Goal: Task Accomplishment & Management: Manage account settings

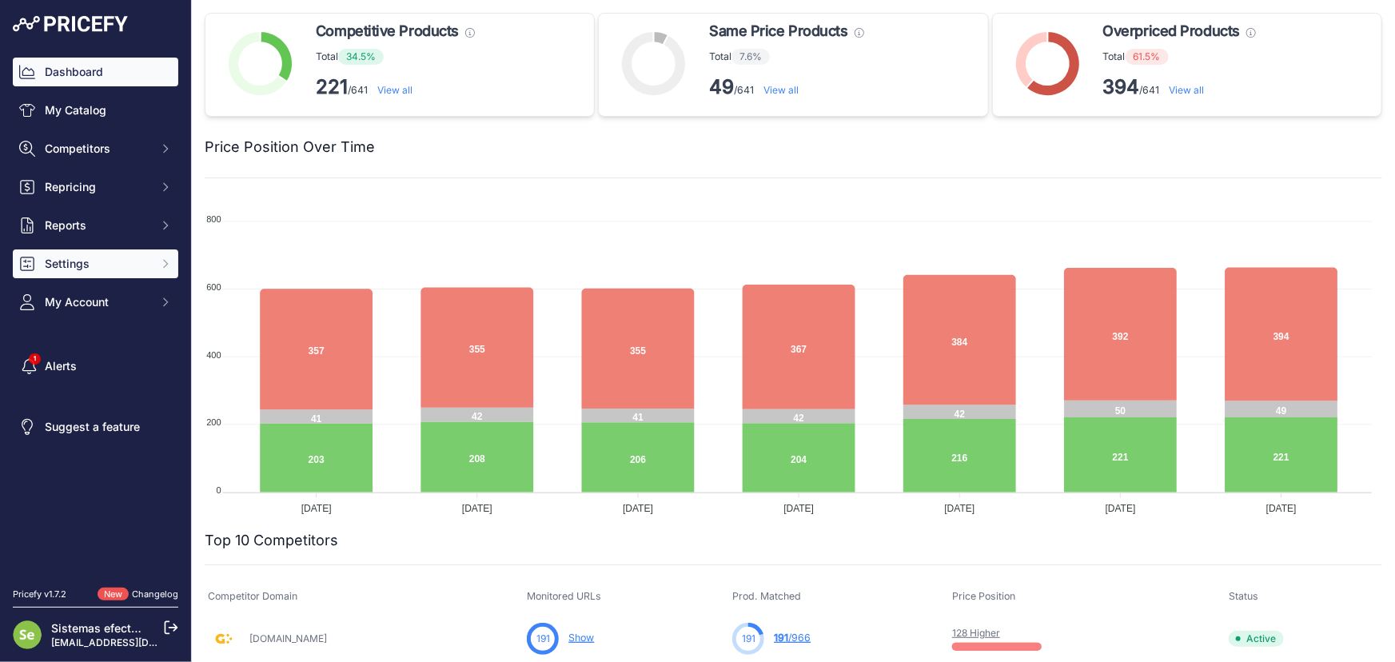
click at [74, 264] on span "Settings" at bounding box center [97, 264] width 105 height 16
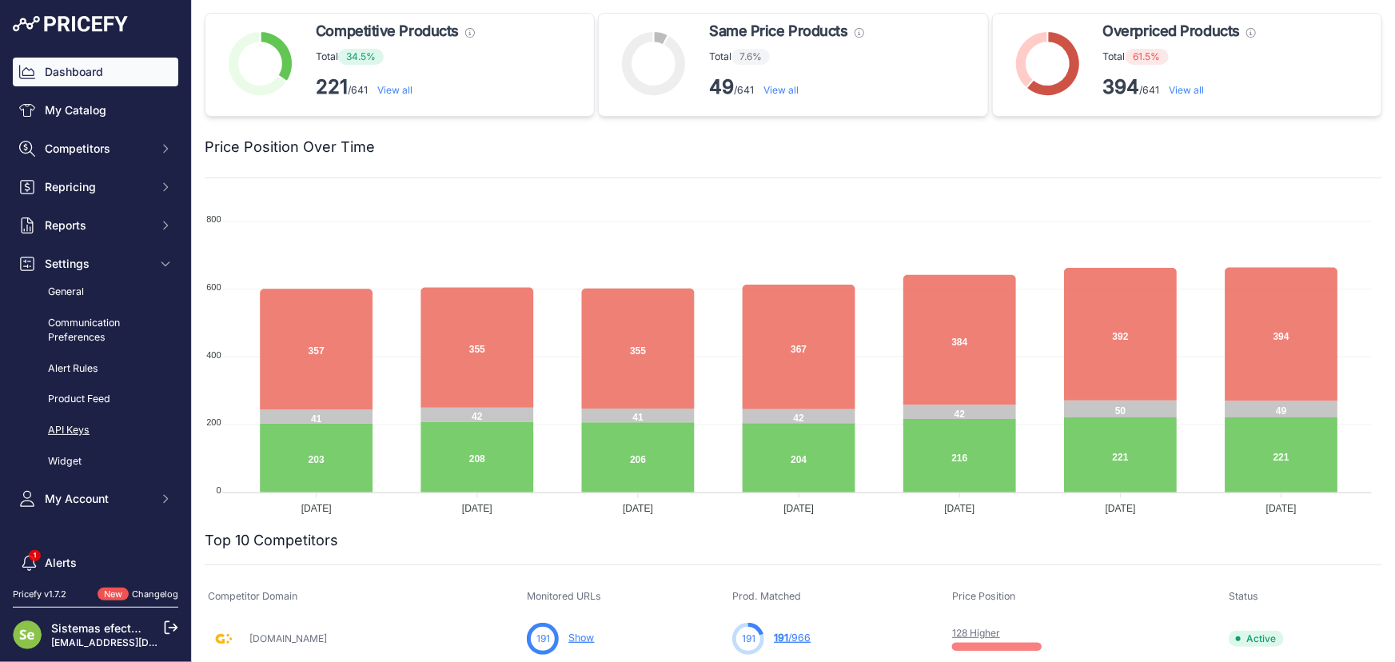
click at [87, 425] on link "API Keys" at bounding box center [96, 431] width 166 height 28
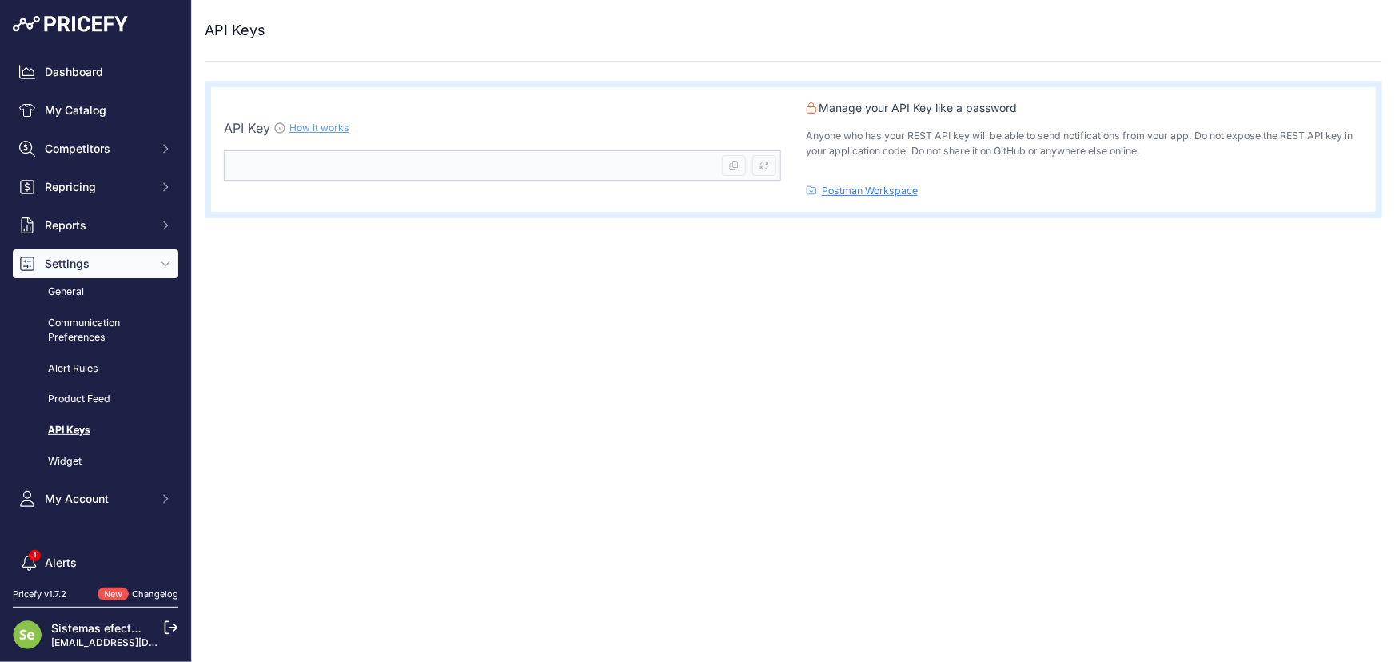
click at [934, 104] on p "Manage your API Key like a password" at bounding box center [1085, 108] width 557 height 16
click at [976, 133] on p "Anyone who has your REST API key will be able to send notifications from vour a…" at bounding box center [1085, 144] width 557 height 30
click at [760, 163] on icon at bounding box center [765, 166] width 10 height 10
type input "9fb18811-52ae-4799-8a85-9f773517ab82"
click at [728, 160] on kbd at bounding box center [734, 165] width 24 height 21
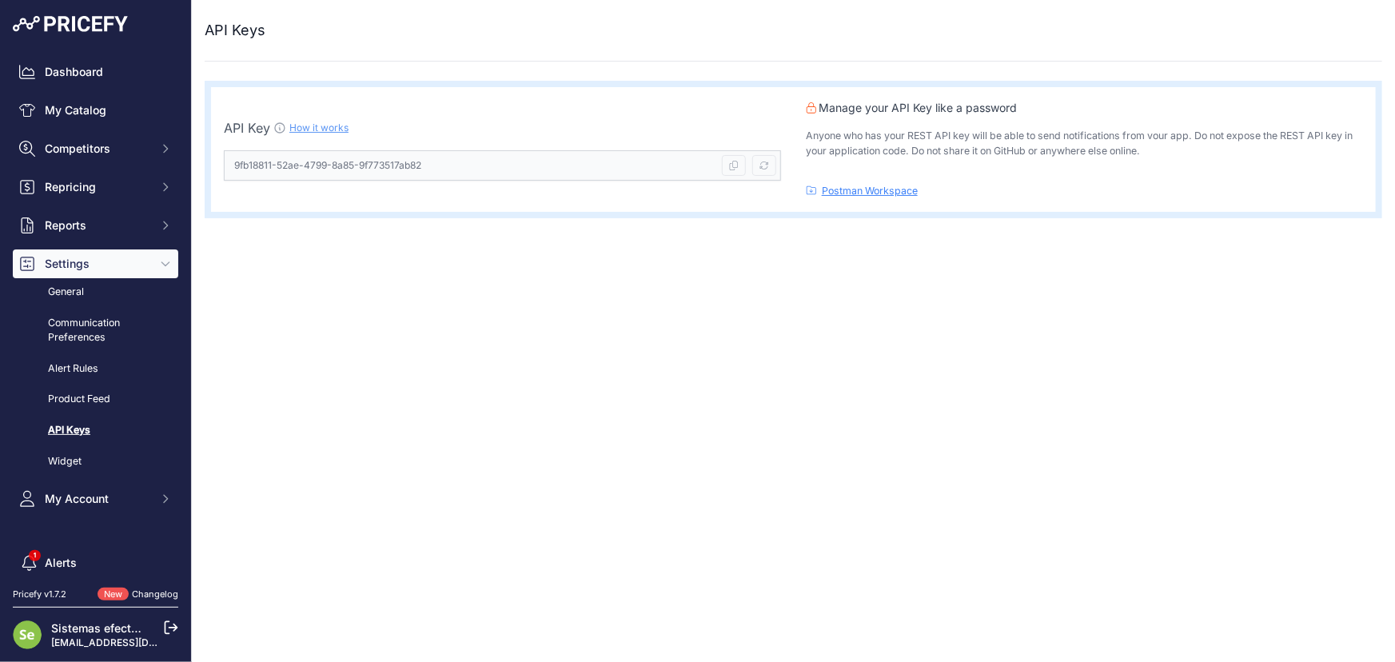
click at [659, 368] on div "Close API Keys API Key How it works" at bounding box center [794, 331] width 1204 height 662
click at [557, 381] on div "Close API Keys API Key How it works" at bounding box center [794, 331] width 1204 height 662
click at [336, 128] on link "How it works" at bounding box center [318, 128] width 59 height 12
click at [869, 190] on link "Postman Workspace" at bounding box center [870, 191] width 96 height 12
click at [504, 512] on div "Close API Keys API Key How it works" at bounding box center [794, 331] width 1204 height 662
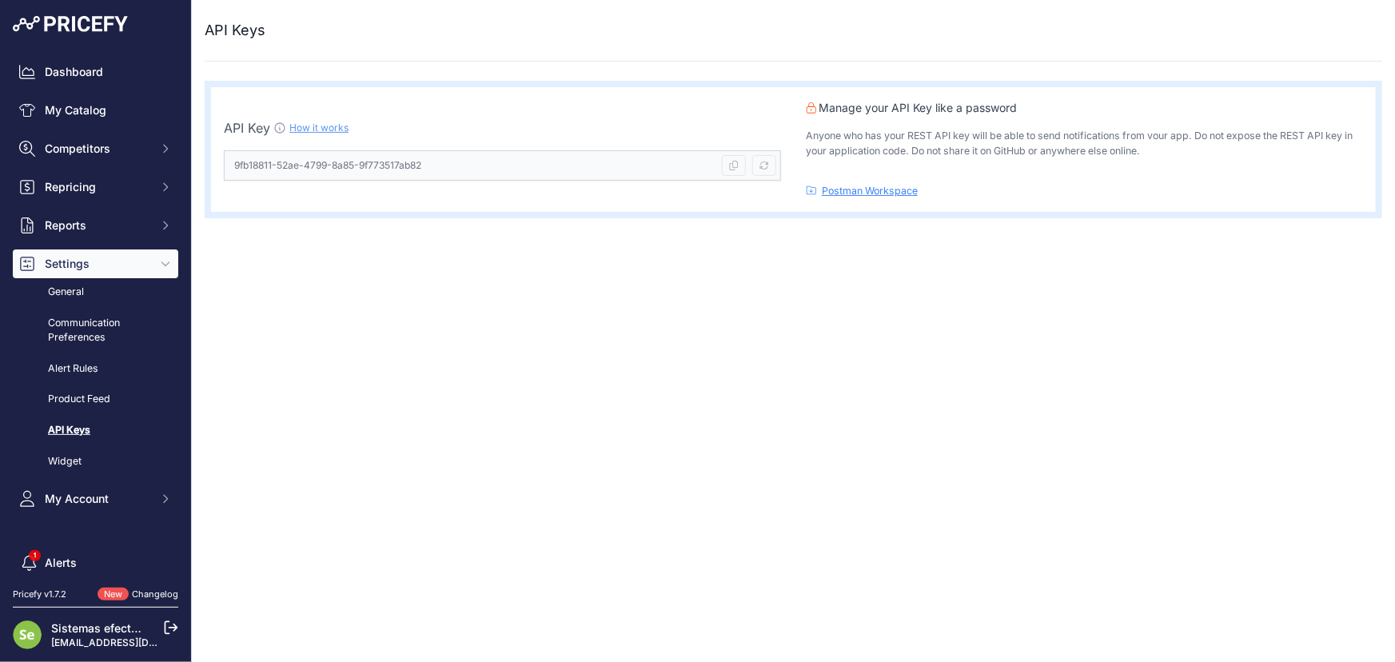
click at [174, 624] on icon at bounding box center [172, 628] width 12 height 12
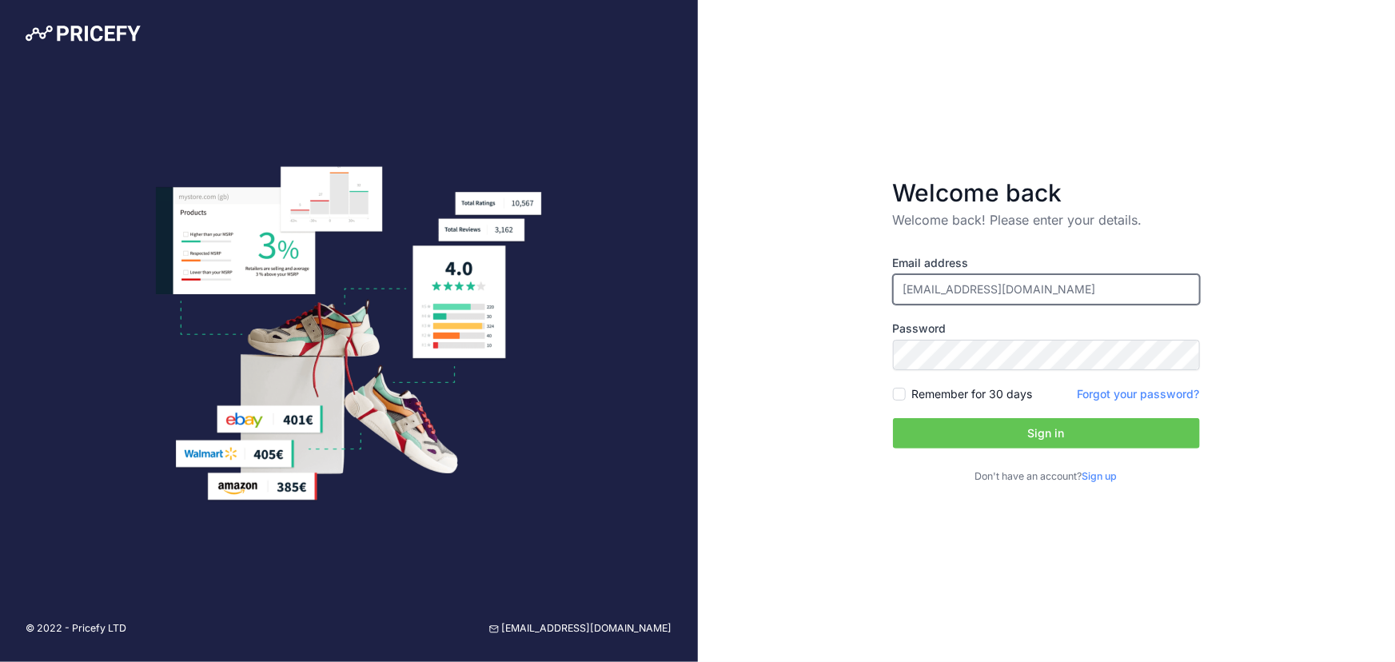
click at [991, 294] on input "[EMAIL_ADDRESS][DOMAIN_NAME]" at bounding box center [1046, 289] width 307 height 30
type input "jsiscar@efectoled.com"
click at [932, 430] on button "Sign in" at bounding box center [1046, 433] width 307 height 30
